Goal: Task Accomplishment & Management: Complete application form

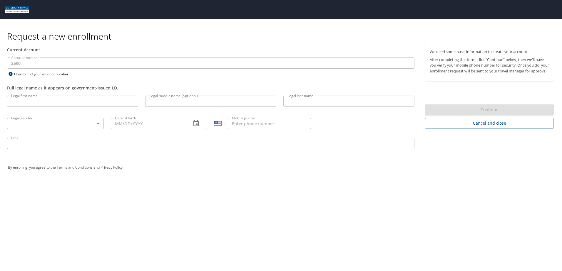
select select "US"
click at [50, 210] on div "Request a new enrollment Current Account Account number 2590 Account number How…" at bounding box center [281, 135] width 562 height 271
click at [33, 104] on input "Legal first name" at bounding box center [72, 101] width 131 height 11
type input "[PERSON_NAME]"
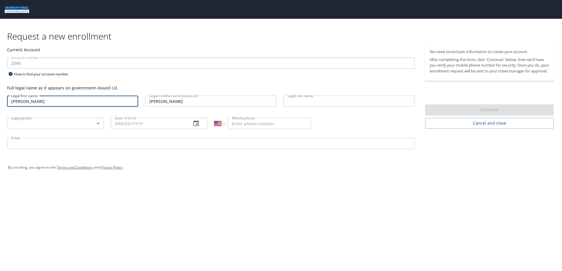
type input "[PERSON_NAME]"
select select "MX"
type input "[PHONE_NUMBER]"
type input "[EMAIL_ADDRESS][DOMAIN_NAME]"
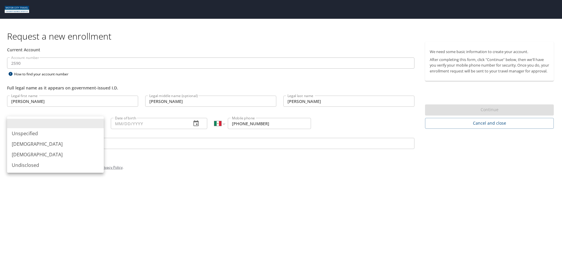
click at [91, 126] on body "Request a new enrollment Current Account Account number 2590 Account number How…" at bounding box center [281, 135] width 562 height 271
click at [41, 145] on li "[DEMOGRAPHIC_DATA]" at bounding box center [55, 144] width 97 height 11
type input "[DEMOGRAPHIC_DATA]"
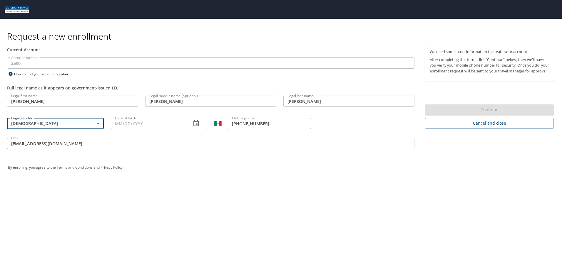
click at [197, 124] on icon "button" at bounding box center [195, 123] width 5 height 6
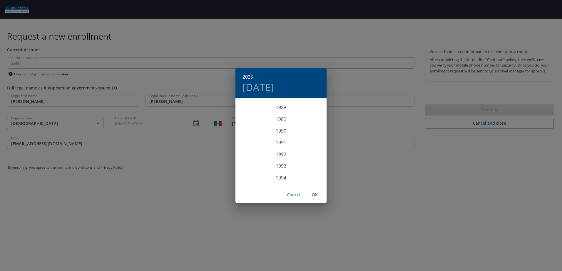
scroll to position [1034, 0]
click at [281, 128] on div "1989" at bounding box center [280, 128] width 91 height 12
click at [311, 109] on div "Mar" at bounding box center [311, 110] width 30 height 22
click at [300, 152] on span "17" at bounding box center [304, 150] width 11 height 4
click at [313, 196] on span "OK" at bounding box center [315, 195] width 14 height 7
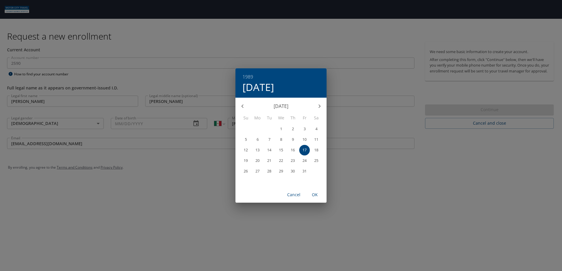
type input "[DATE]"
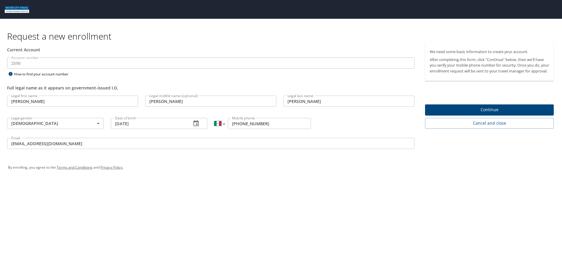
click at [223, 123] on select "International [GEOGRAPHIC_DATA] [GEOGRAPHIC_DATA] [GEOGRAPHIC_DATA] [GEOGRAPHIC…" at bounding box center [219, 123] width 10 height 11
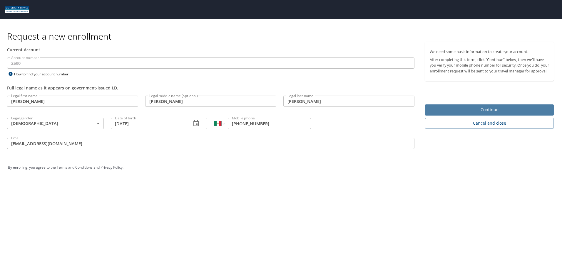
click at [475, 114] on span "Continue" at bounding box center [489, 109] width 119 height 7
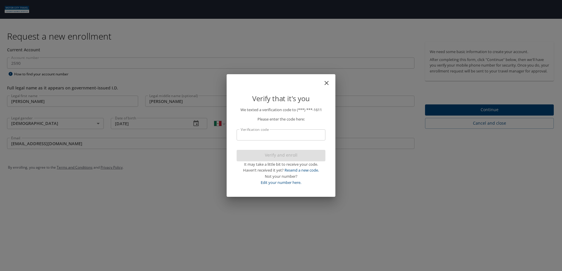
click at [312, 133] on input "Verification code" at bounding box center [281, 135] width 89 height 11
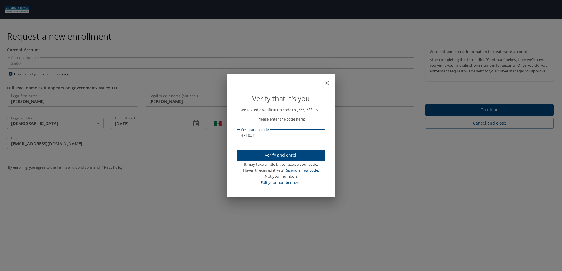
type input "471031"
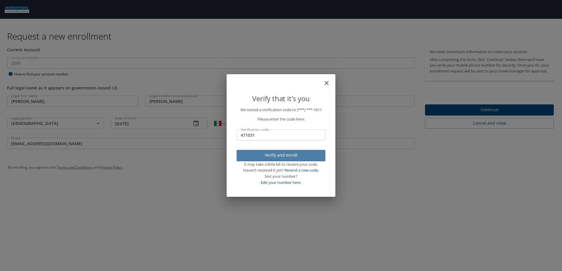
click at [300, 152] on span "Verify and enroll" at bounding box center [280, 155] width 79 height 7
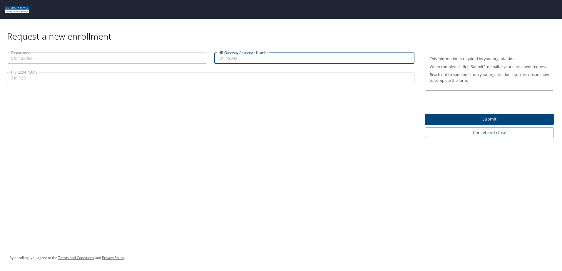
click at [245, 57] on input "HR Gateway Associate Number" at bounding box center [314, 58] width 200 height 11
click at [91, 59] on input "Department" at bounding box center [107, 58] width 200 height 11
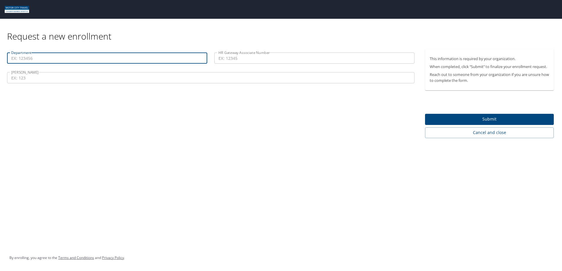
click at [56, 60] on input "Department" at bounding box center [107, 58] width 200 height 11
type input "60300"
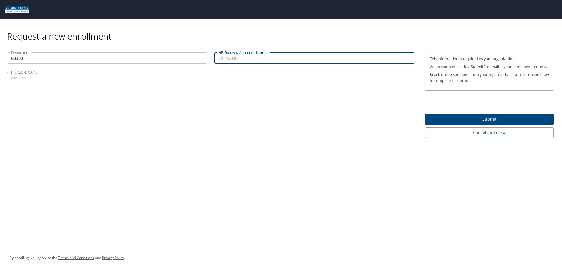
click at [251, 59] on input "HR Gateway Associate Number" at bounding box center [314, 58] width 200 height 11
paste input "ASSO83846"
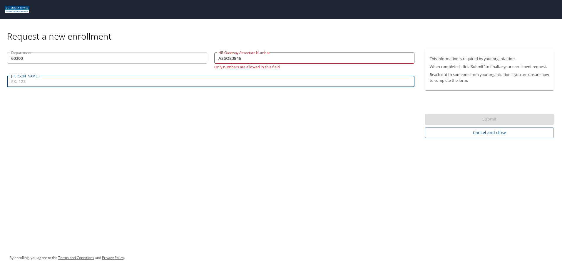
click at [141, 78] on input "[PERSON_NAME]" at bounding box center [210, 81] width 407 height 11
click at [223, 58] on input "ASSO83846" at bounding box center [314, 58] width 200 height 11
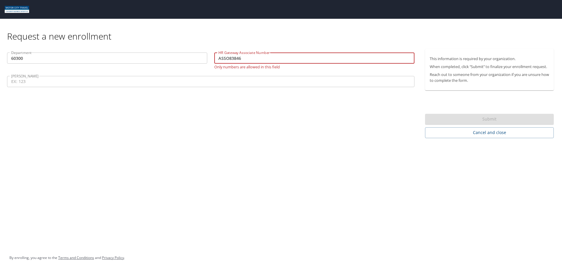
click at [223, 58] on input "ASSO83846" at bounding box center [314, 58] width 200 height 11
paste input "BOX28077"
click at [237, 57] on input "BOX28077" at bounding box center [314, 58] width 200 height 11
click at [236, 57] on input "BOX28077" at bounding box center [314, 58] width 200 height 11
click at [235, 56] on input "BOX28077" at bounding box center [314, 58] width 200 height 11
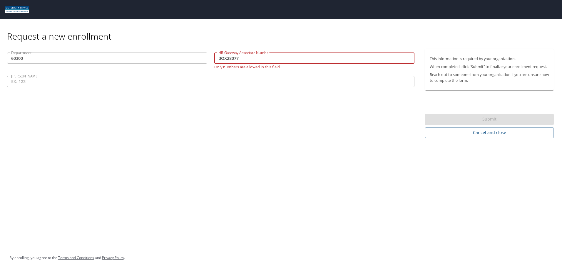
click at [235, 56] on input "BOX28077" at bounding box center [314, 58] width 200 height 11
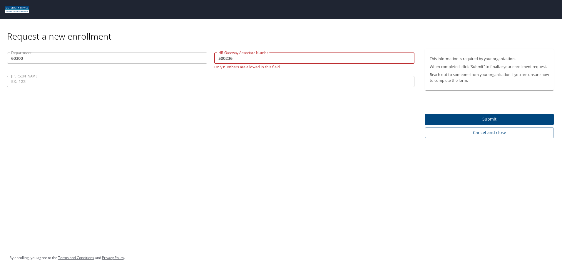
type input "500236"
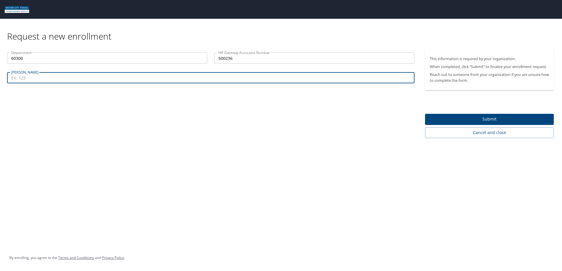
click at [242, 80] on input "[PERSON_NAME]" at bounding box center [210, 77] width 407 height 11
click at [123, 81] on input "[PERSON_NAME]" at bounding box center [210, 77] width 407 height 11
type input "611"
click at [469, 115] on button "Submit" at bounding box center [489, 119] width 129 height 11
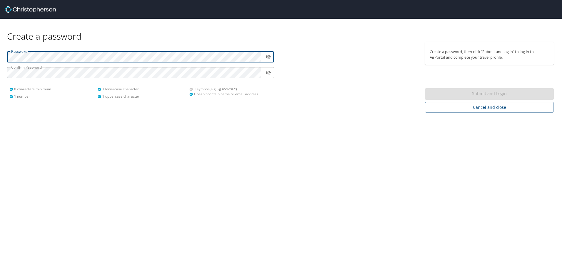
click at [0, 71] on html "Create a password Password ​ Confirm Password ​ 8 characters minimum 1 number 1…" at bounding box center [281, 135] width 562 height 271
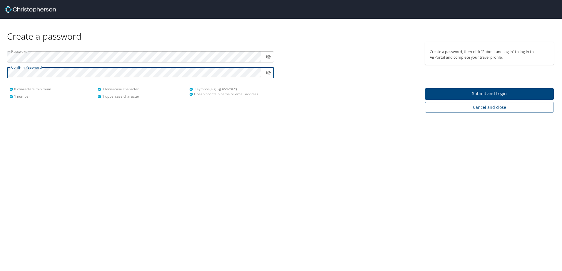
click at [441, 93] on span "Submit and Login" at bounding box center [489, 93] width 119 height 7
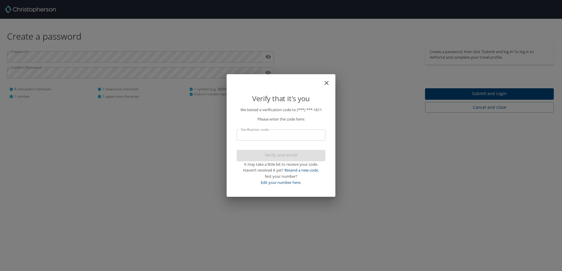
click at [297, 137] on input "Verification code" at bounding box center [281, 135] width 89 height 11
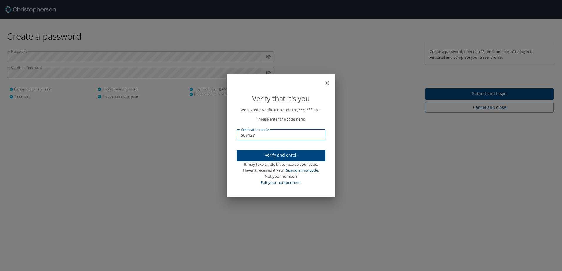
type input "567127"
click at [298, 158] on span "Verify and enroll" at bounding box center [280, 155] width 79 height 7
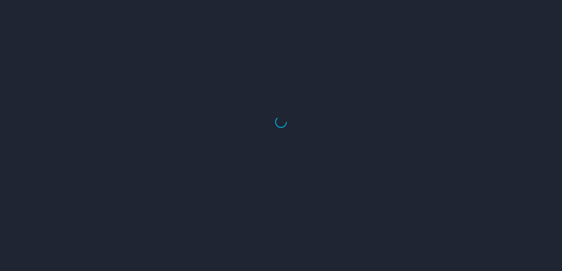
select select "US"
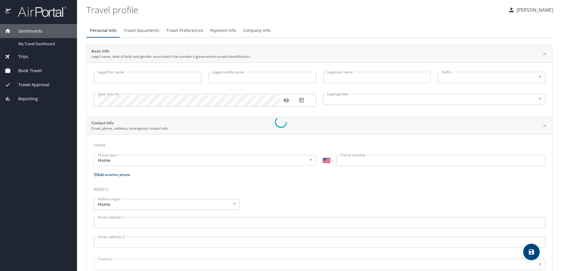
type input "[PERSON_NAME]"
type input "[DEMOGRAPHIC_DATA]"
select select "MX"
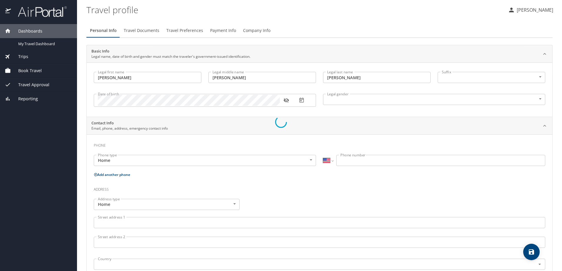
select select "MX"
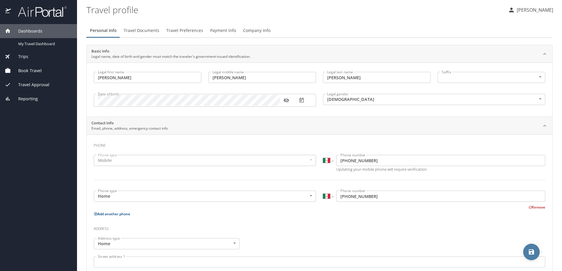
click at [532, 254] on icon "save" at bounding box center [531, 252] width 5 height 5
select select "MX"
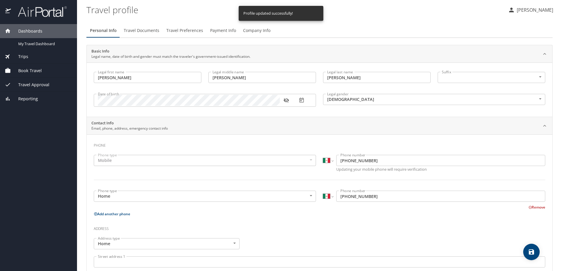
select select "MX"
